Goal: Find specific page/section: Find specific page/section

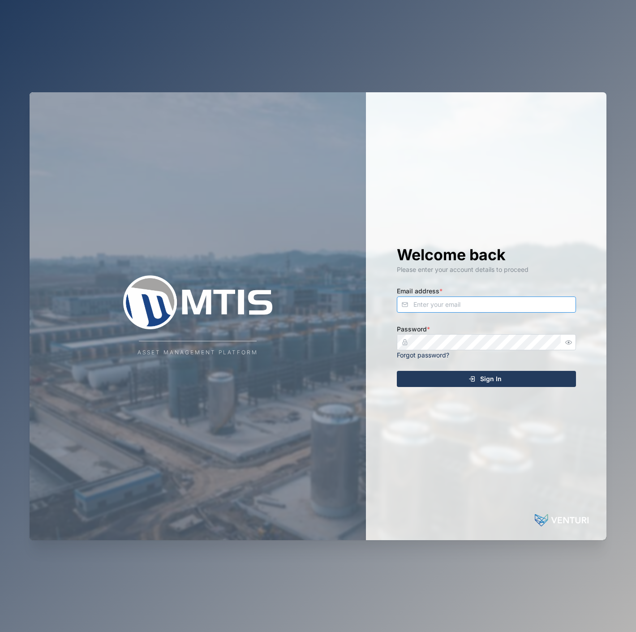
click at [477, 298] on input "Email address *" at bounding box center [486, 304] width 179 height 16
click at [498, 305] on input "[EMAIL_ADDRESS][PERSON_NAME][DOMAIN_NAME]" at bounding box center [486, 304] width 179 height 16
type input "[EMAIL_ADDRESS][PERSON_NAME][DOMAIN_NAME]"
click at [478, 332] on div "Password * Forgot password?" at bounding box center [486, 341] width 179 height 37
click at [397, 371] on button "Sign In" at bounding box center [486, 379] width 179 height 16
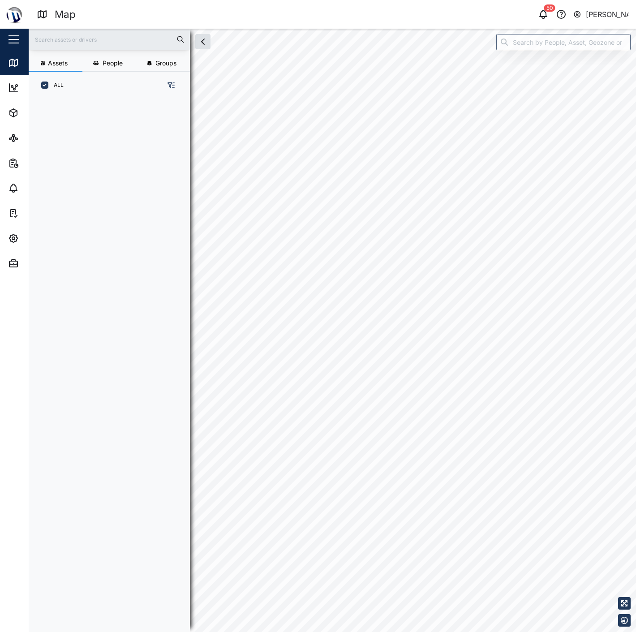
scroll to position [521, 139]
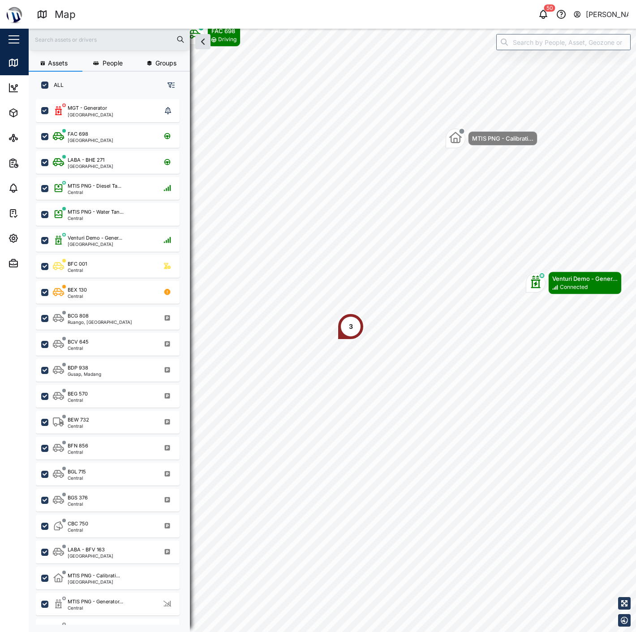
click at [594, 11] on div "[PERSON_NAME]" at bounding box center [607, 14] width 43 height 11
click at [567, 56] on div "Sign Out" at bounding box center [572, 57] width 97 height 11
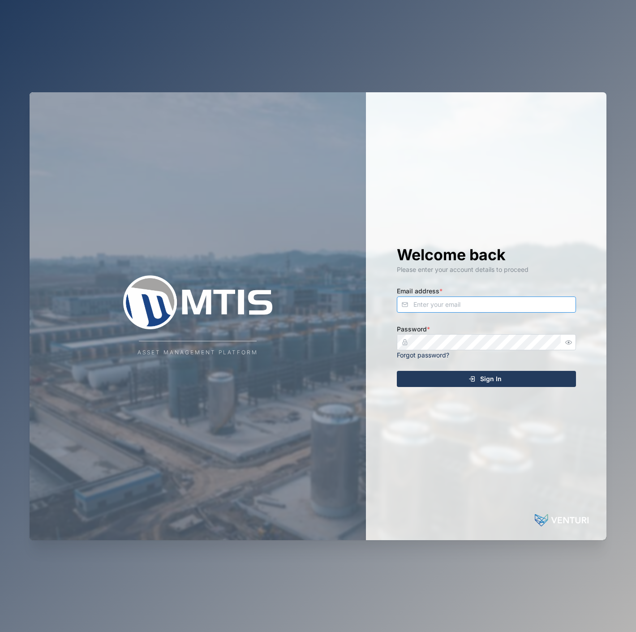
click at [450, 306] on input "Email address *" at bounding box center [486, 304] width 179 height 16
type input "[EMAIL_ADDRESS][DOMAIN_NAME]"
click at [397, 371] on button "Sign In" at bounding box center [486, 379] width 179 height 16
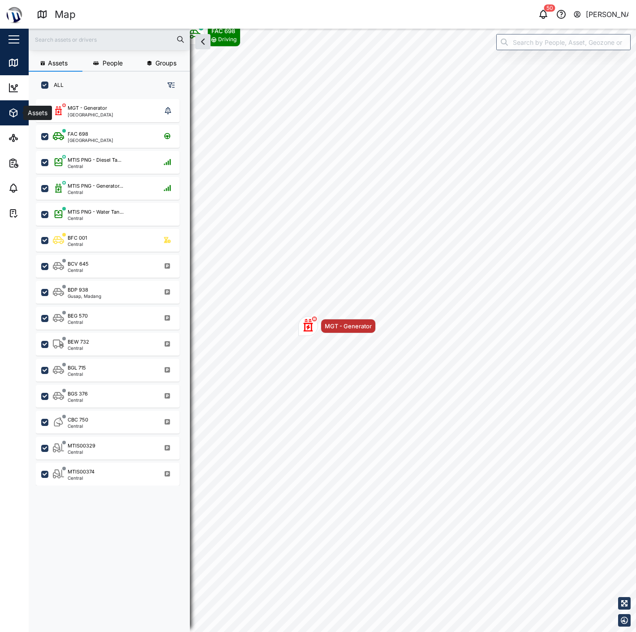
click at [12, 116] on icon "button" at bounding box center [13, 113] width 7 height 8
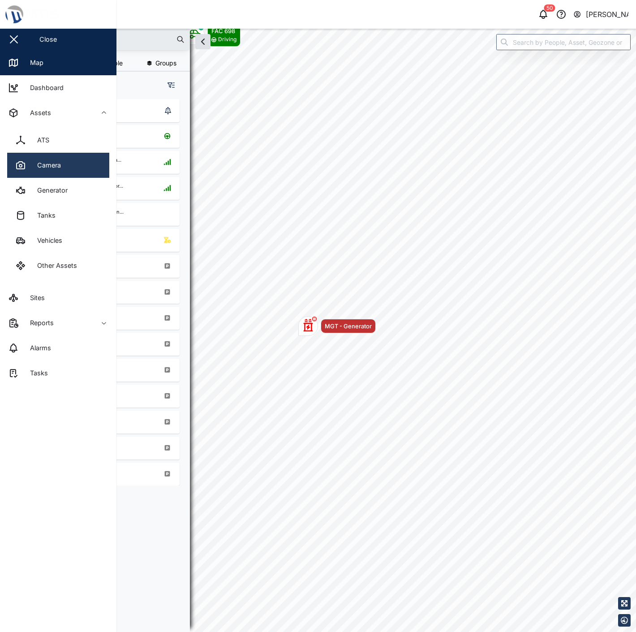
click at [36, 162] on div "Camera" at bounding box center [45, 165] width 30 height 10
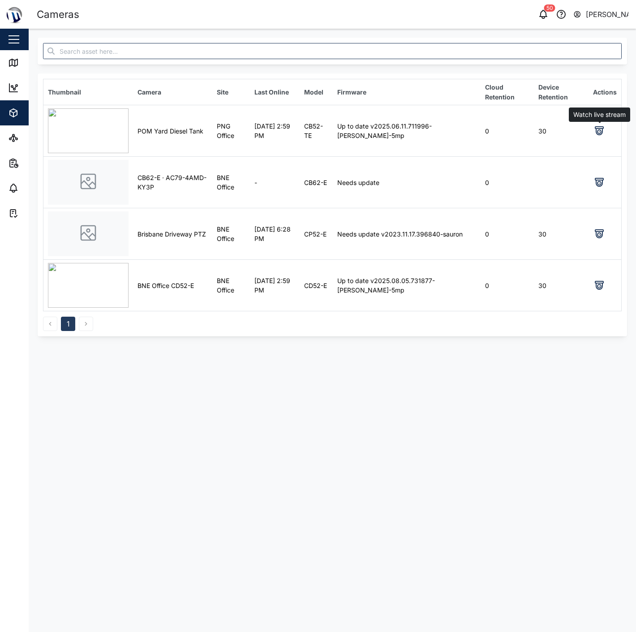
click at [602, 128] on icon at bounding box center [599, 130] width 11 height 11
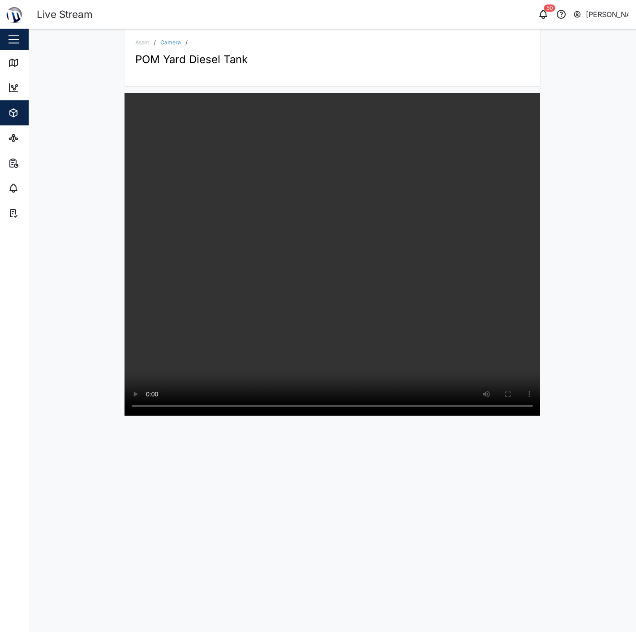
click at [168, 40] on link "Camera" at bounding box center [170, 42] width 21 height 5
